Goal: Obtain resource: Download file/media

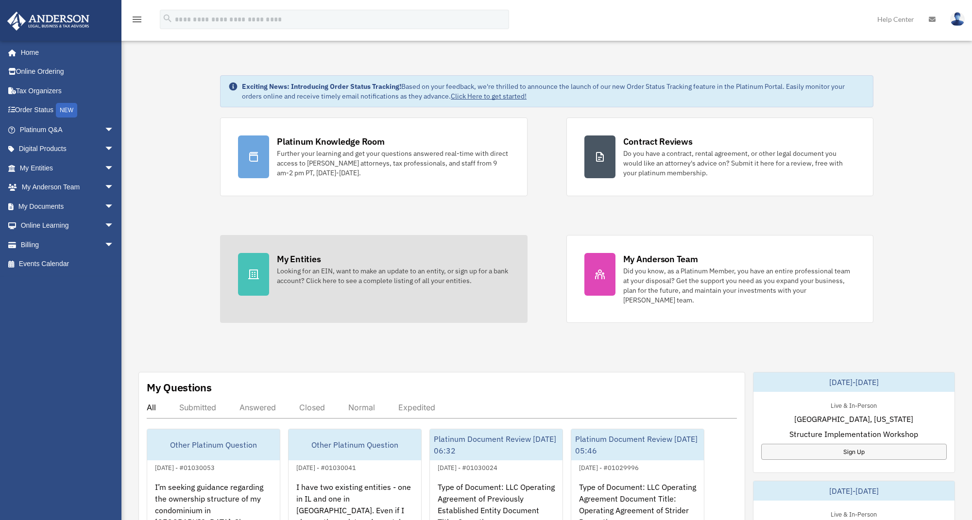
click at [306, 251] on link "My Entities Looking for an EIN, want to make an update to an entity, or sign up…" at bounding box center [373, 279] width 307 height 88
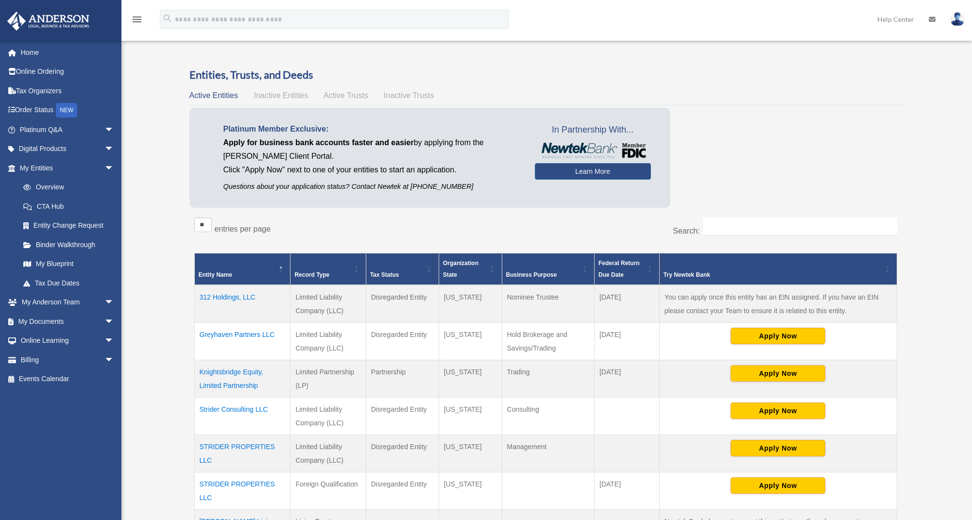
scroll to position [49, 0]
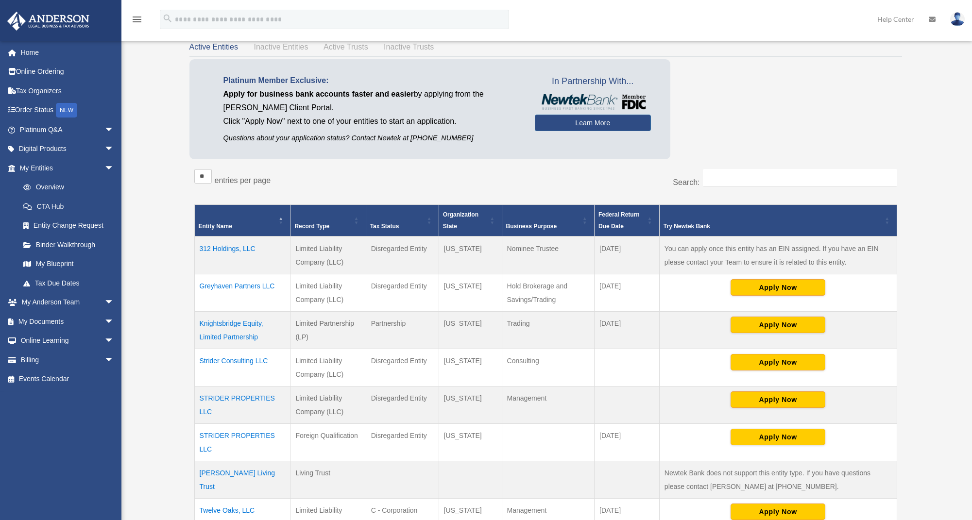
click at [235, 334] on td "Knightsbridge Equity, Limited Partnership" at bounding box center [242, 330] width 96 height 37
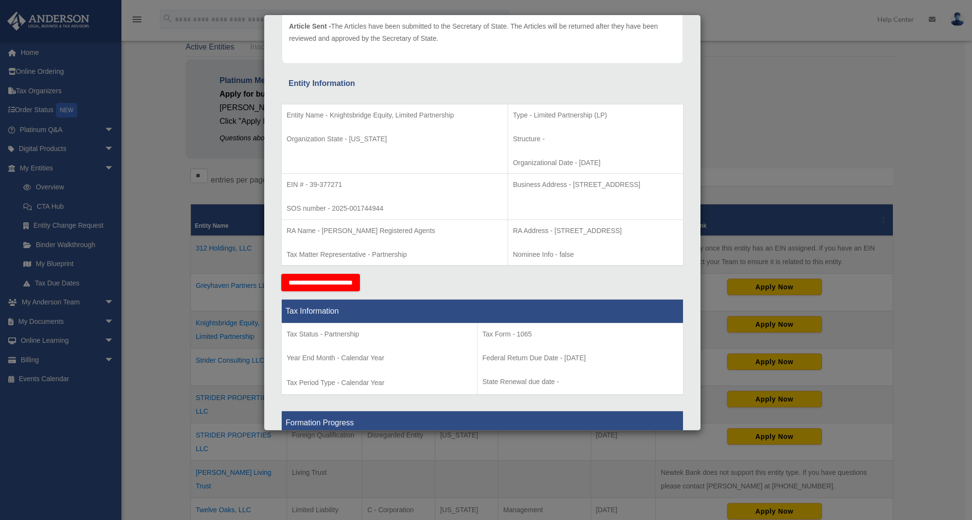
scroll to position [75, 0]
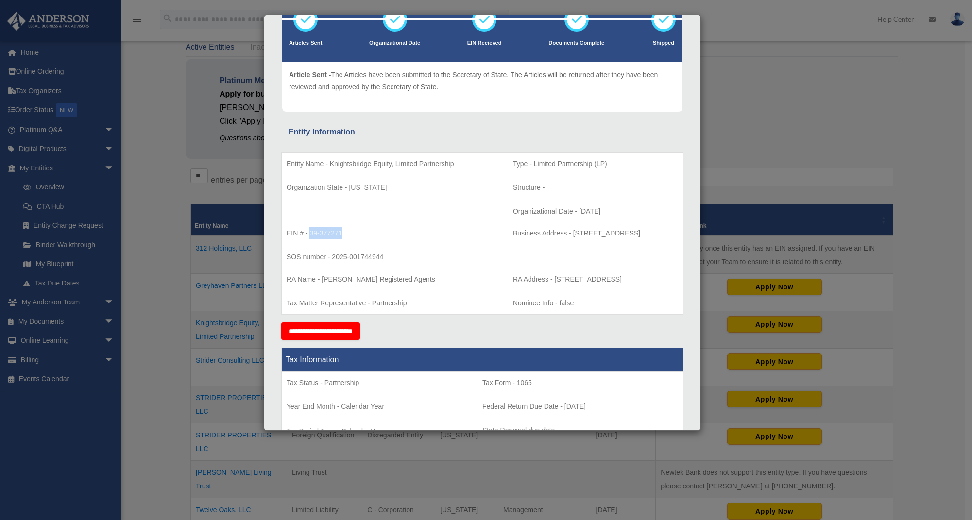
drag, startPoint x: 310, startPoint y: 234, endPoint x: 343, endPoint y: 234, distance: 32.6
click at [343, 234] on p "EIN # - 39-377271" at bounding box center [395, 233] width 216 height 12
copy p "39-377271"
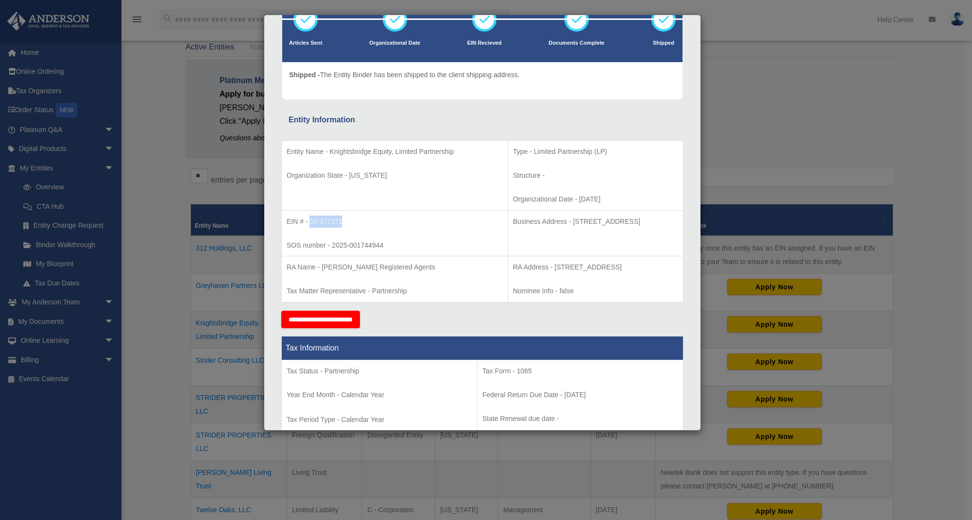
scroll to position [0, 0]
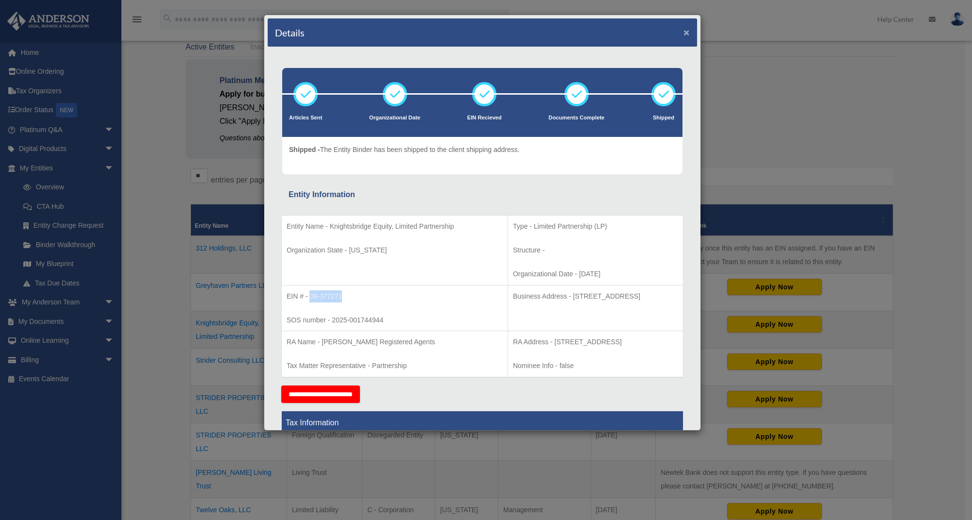
click at [684, 35] on button "×" at bounding box center [687, 32] width 6 height 10
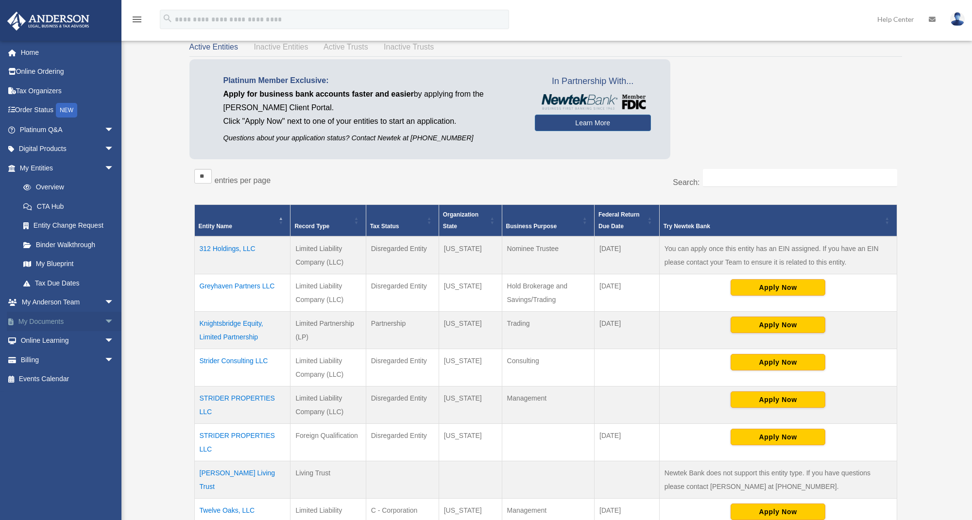
click at [54, 316] on link "My Documents arrow_drop_down" at bounding box center [68, 321] width 122 height 19
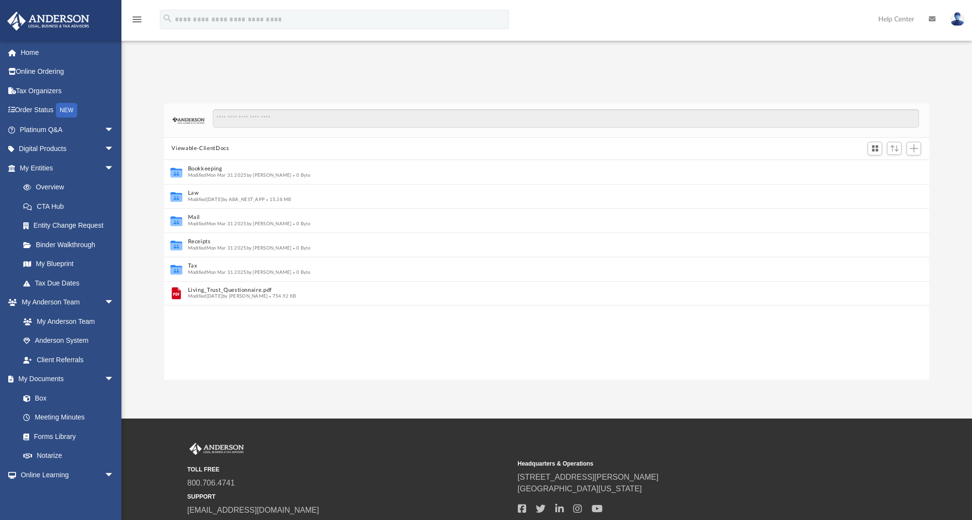
scroll to position [8, 8]
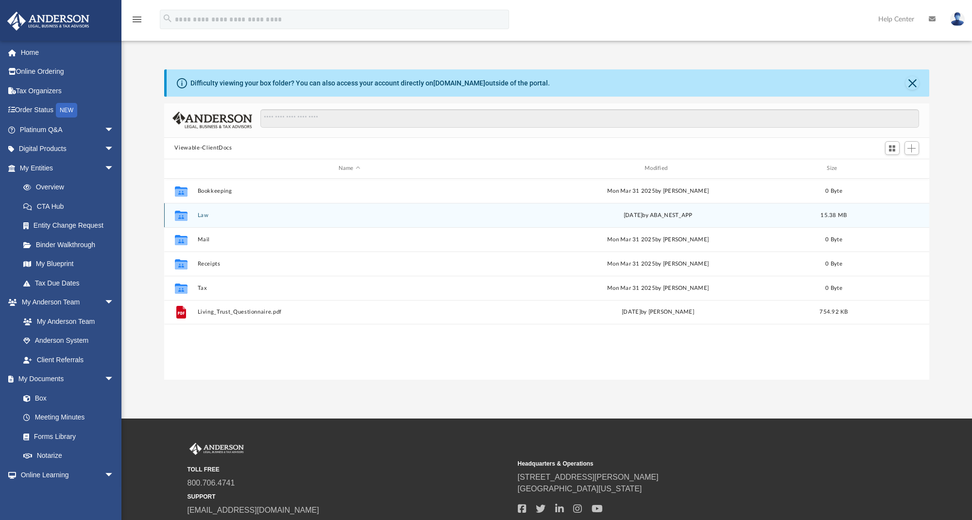
click at [206, 213] on button "Law" at bounding box center [349, 215] width 304 height 6
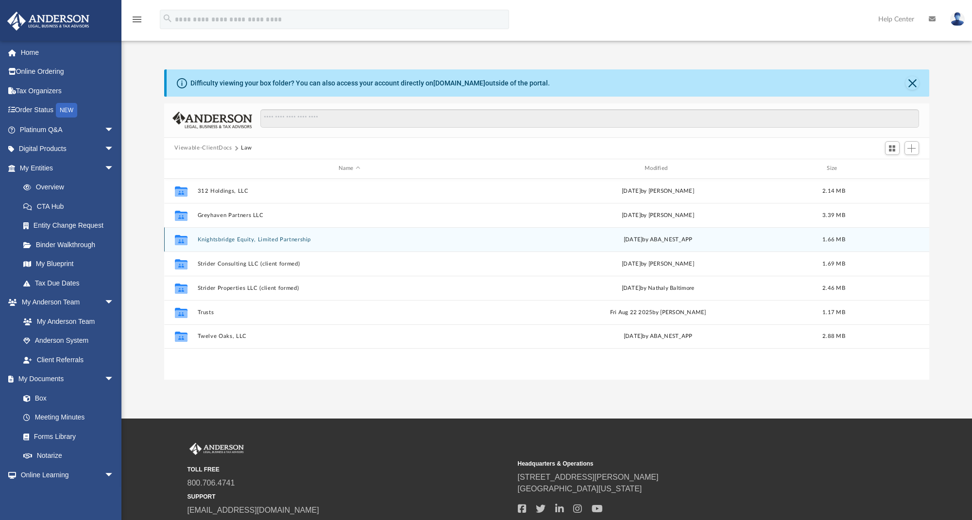
click at [245, 237] on button "Knightsbridge Equity, Limited Partnership" at bounding box center [349, 239] width 304 height 6
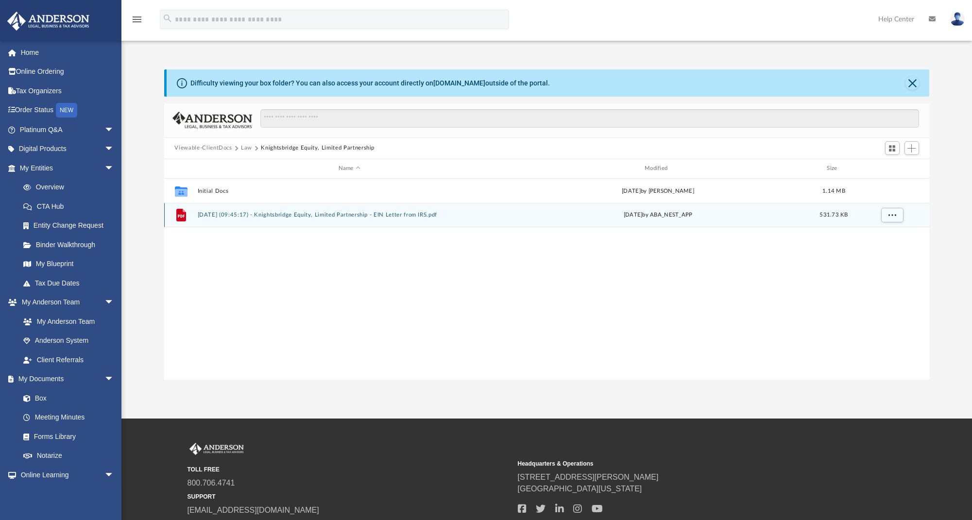
click at [338, 216] on button "[DATE] (09:45:17) - Knightsbridge Equity, Limited Partnership - EIN Letter from…" at bounding box center [349, 215] width 304 height 6
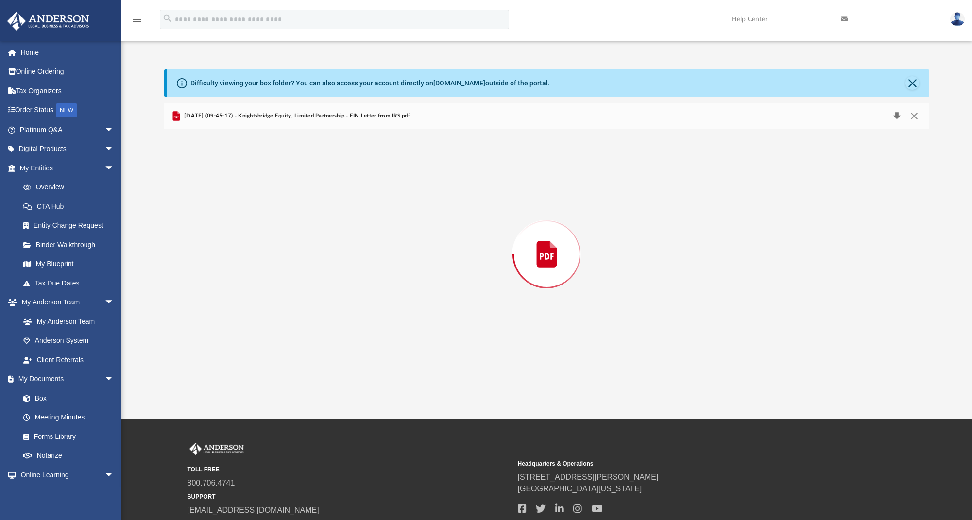
scroll to position [656, 0]
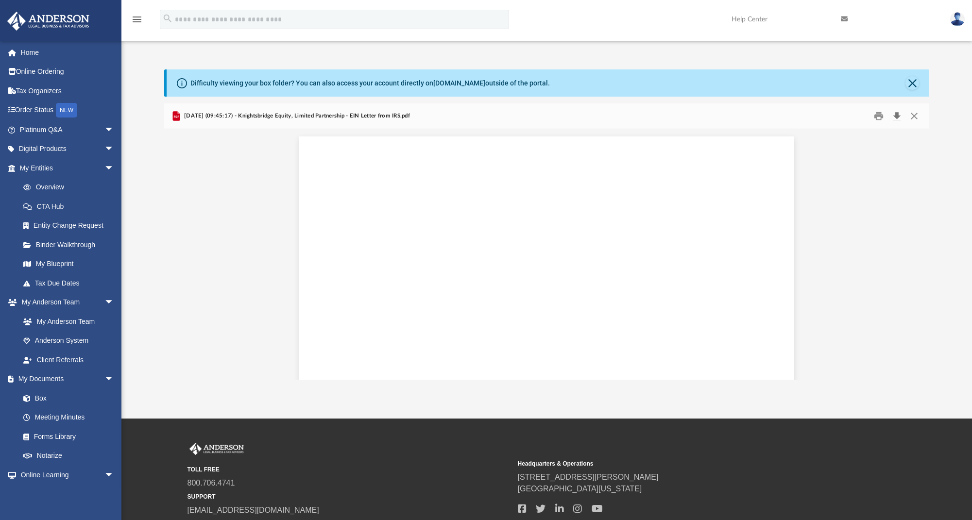
click at [898, 110] on button "Download" at bounding box center [897, 115] width 17 height 15
click at [970, 200] on div "Difficulty viewing your box folder? You can also access your account directly o…" at bounding box center [546, 224] width 851 height 311
